Goal: Task Accomplishment & Management: Use online tool/utility

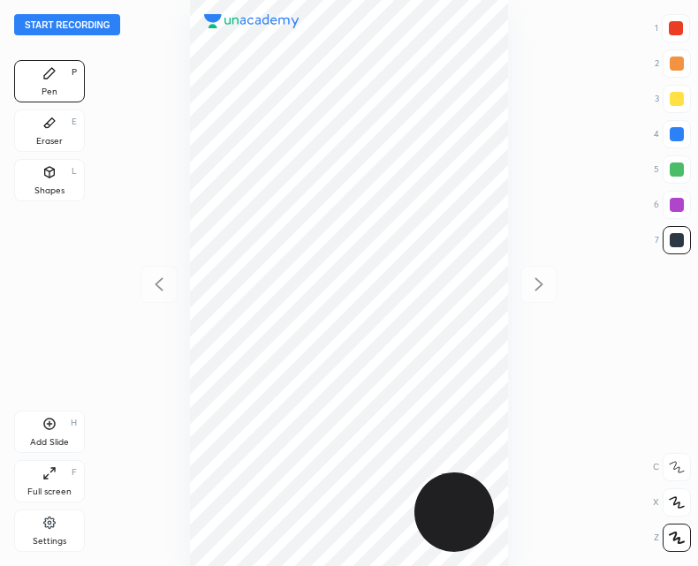
scroll to position [566, 415]
click at [80, 27] on button "Start recording" at bounding box center [67, 24] width 106 height 21
click at [51, 429] on icon at bounding box center [49, 424] width 11 height 11
click at [159, 288] on icon at bounding box center [159, 283] width 8 height 13
click at [50, 435] on div "Add Slide H" at bounding box center [49, 432] width 71 height 42
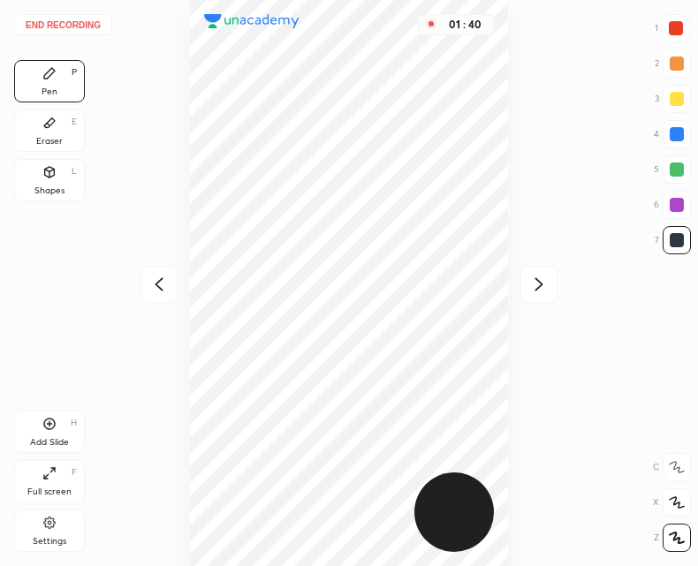
click at [153, 289] on icon at bounding box center [158, 284] width 21 height 21
click at [526, 291] on div at bounding box center [538, 284] width 37 height 37
drag, startPoint x: 168, startPoint y: 284, endPoint x: 178, endPoint y: 281, distance: 10.1
click at [166, 284] on icon at bounding box center [158, 284] width 21 height 21
click at [531, 306] on div "01 : 44" at bounding box center [348, 283] width 415 height 566
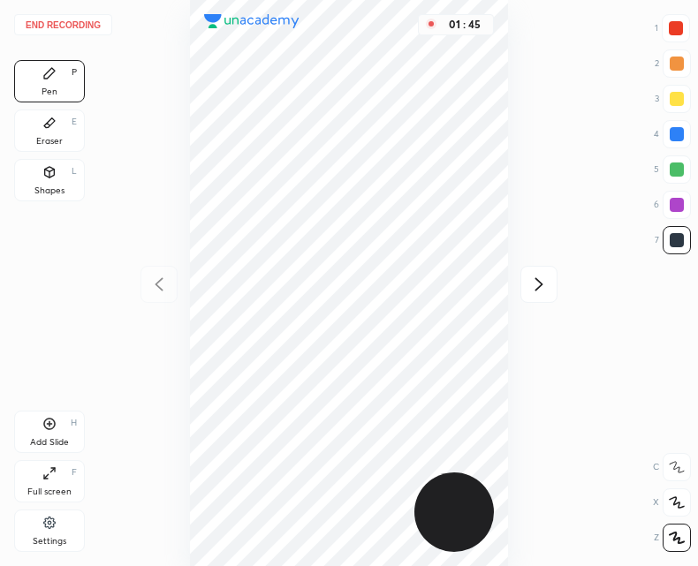
click at [542, 298] on div at bounding box center [538, 284] width 37 height 37
click at [163, 288] on icon at bounding box center [158, 284] width 21 height 21
click at [550, 292] on div at bounding box center [538, 284] width 37 height 37
drag, startPoint x: 150, startPoint y: 299, endPoint x: 173, endPoint y: 299, distance: 23.0
click at [153, 299] on div at bounding box center [158, 284] width 37 height 37
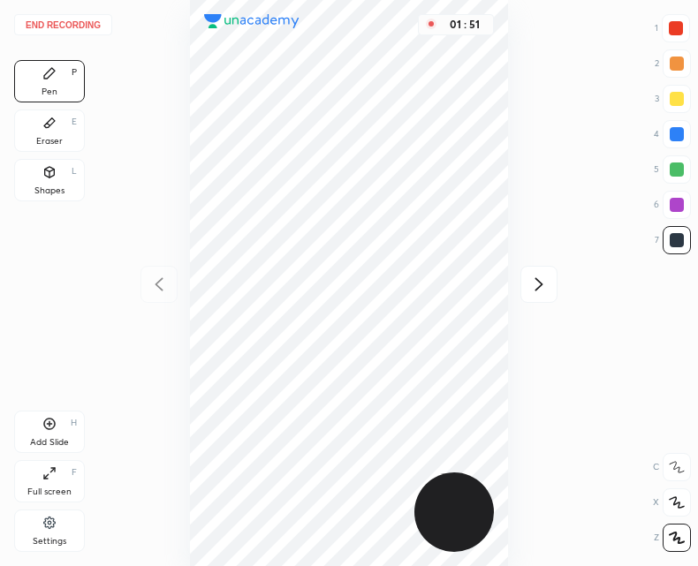
click at [537, 284] on icon at bounding box center [538, 284] width 21 height 21
click at [171, 290] on div at bounding box center [158, 284] width 37 height 37
click at [538, 295] on div at bounding box center [538, 284] width 37 height 37
drag, startPoint x: 44, startPoint y: 126, endPoint x: 90, endPoint y: 131, distance: 46.1
click at [50, 126] on div "Eraser E" at bounding box center [49, 131] width 71 height 42
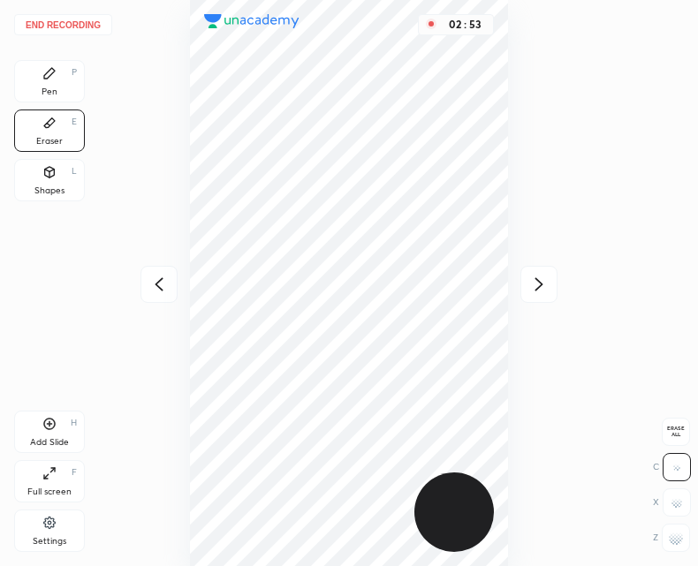
click at [49, 78] on icon at bounding box center [49, 73] width 14 height 14
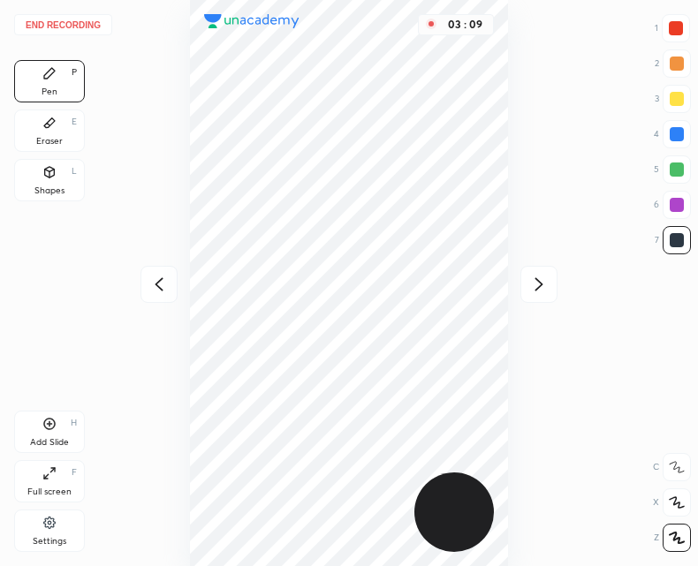
click at [77, 31] on button "End recording" at bounding box center [63, 24] width 98 height 21
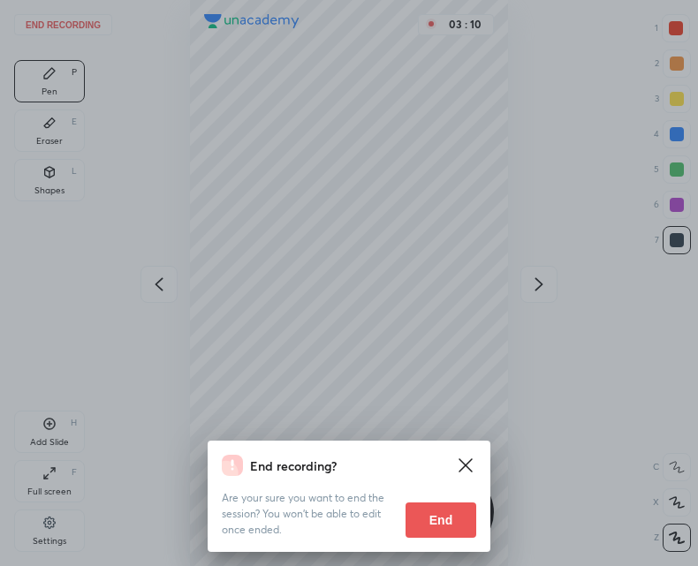
drag, startPoint x: 428, startPoint y: 518, endPoint x: 398, endPoint y: 502, distance: 33.6
click at [428, 519] on button "End" at bounding box center [440, 520] width 71 height 35
